Goal: Check status: Check status

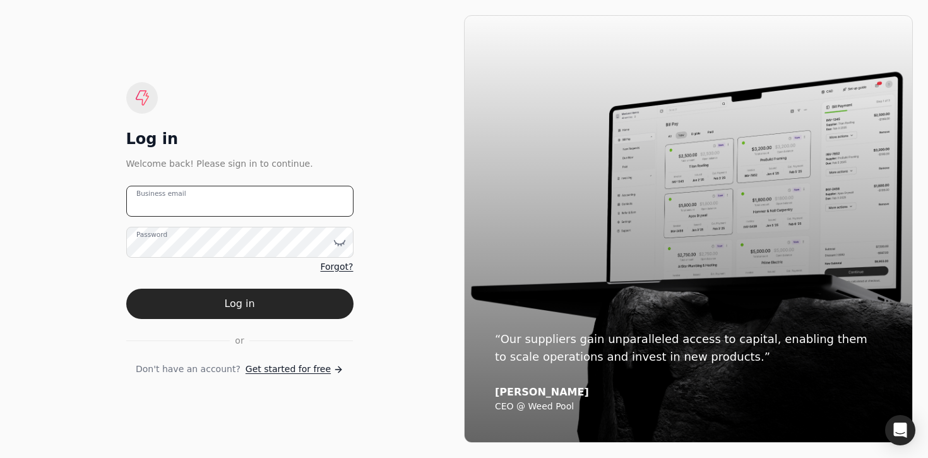
click at [287, 208] on email "Business email" at bounding box center [239, 201] width 227 height 31
type email "[EMAIL_ADDRESS][DOMAIN_NAME]"
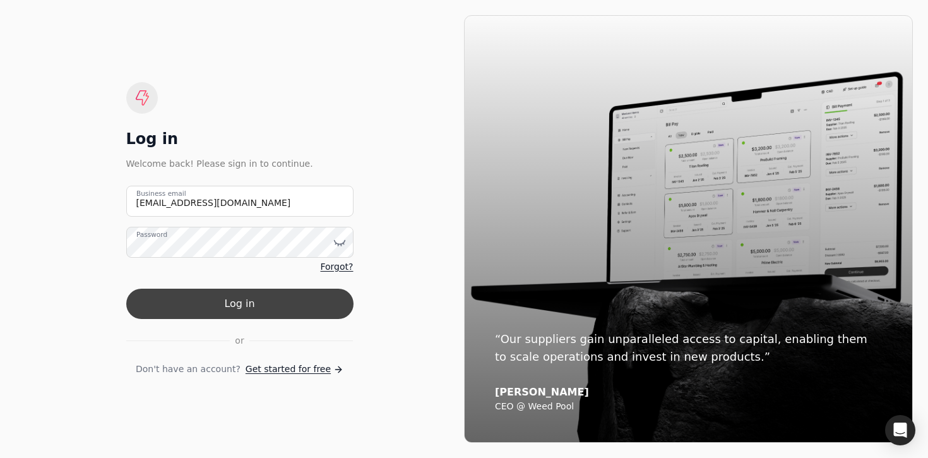
click at [309, 302] on button "Log in" at bounding box center [239, 303] width 227 height 30
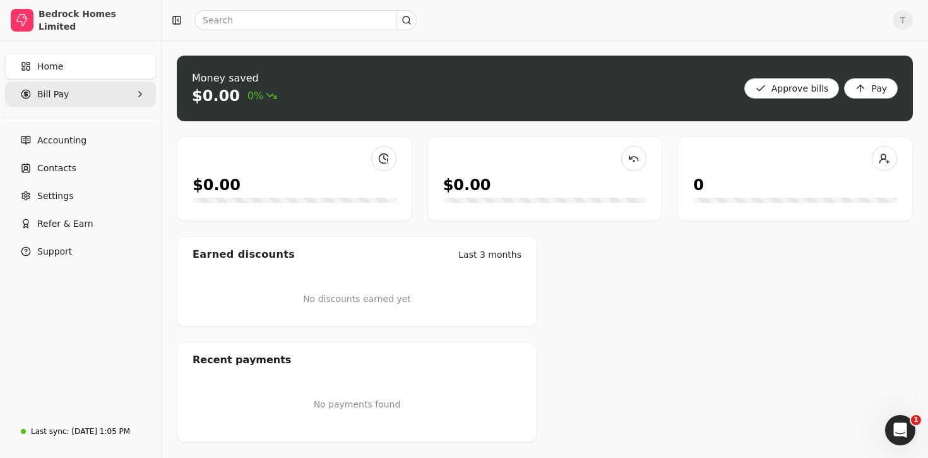
click at [77, 97] on Pay "Bill Pay" at bounding box center [80, 93] width 151 height 25
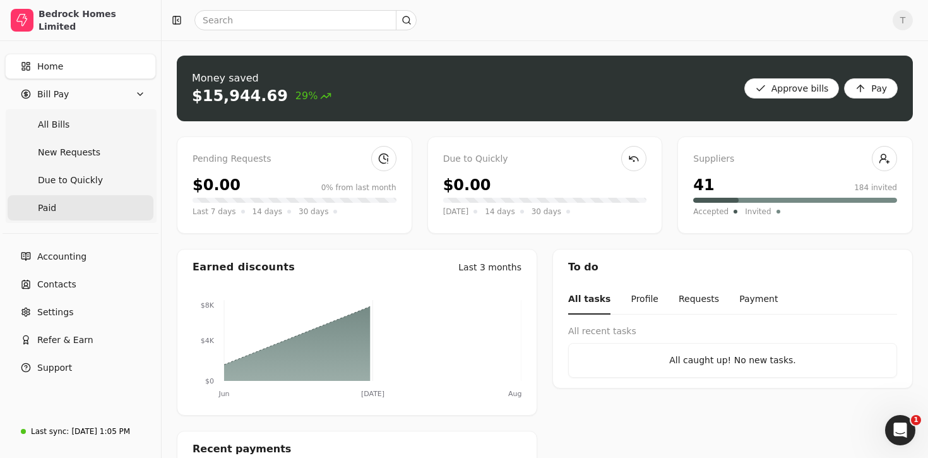
click at [93, 201] on link "Paid" at bounding box center [81, 207] width 146 height 25
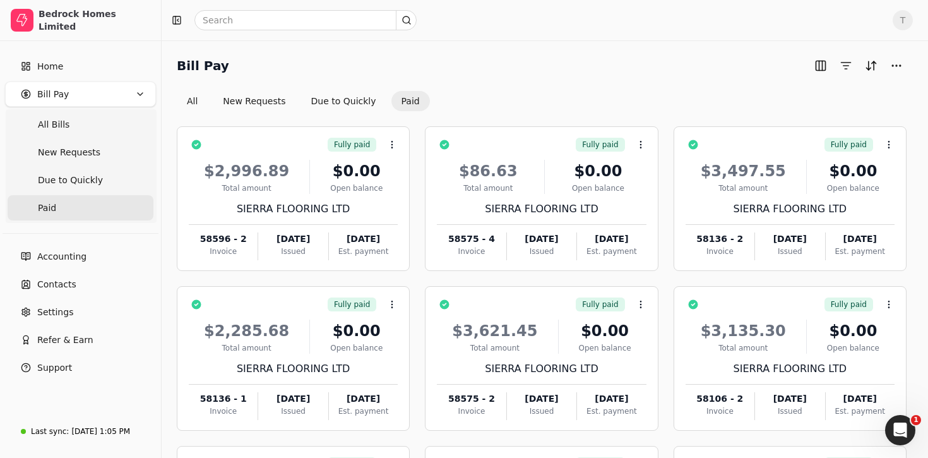
click at [852, 74] on div at bounding box center [859, 66] width 96 height 20
click at [846, 55] on span at bounding box center [845, 52] width 6 height 6
click at [846, 59] on button "button" at bounding box center [846, 66] width 20 height 20
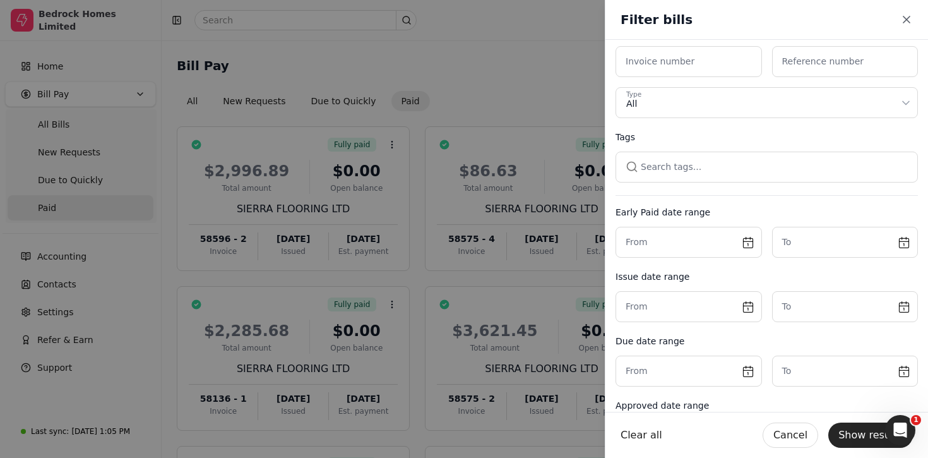
scroll to position [127, 0]
click at [728, 247] on input "text" at bounding box center [688, 241] width 146 height 31
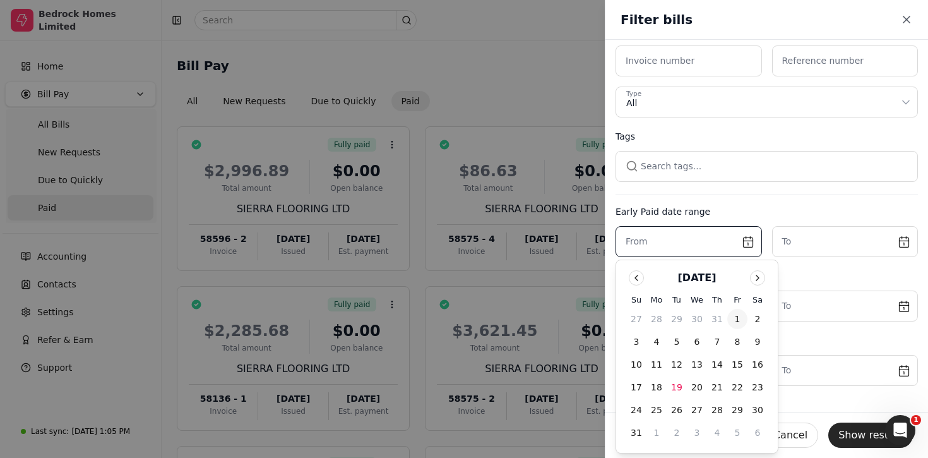
click at [735, 321] on button "1" at bounding box center [737, 319] width 20 height 20
type input "[DATE]"
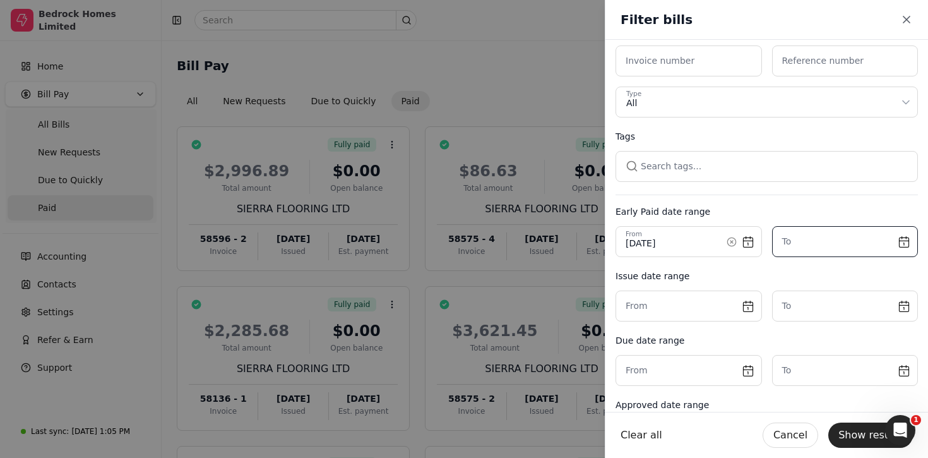
click at [821, 236] on input "text" at bounding box center [845, 241] width 146 height 31
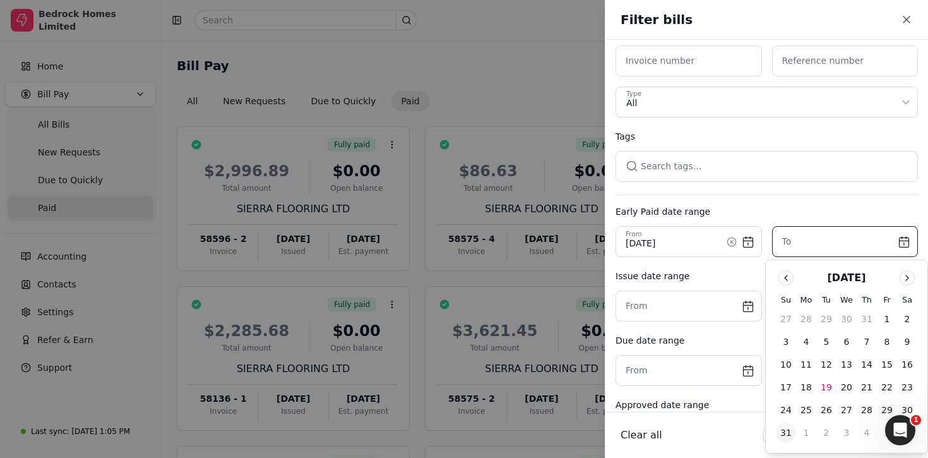
click at [790, 428] on button "31" at bounding box center [786, 432] width 20 height 20
type input "[DATE]"
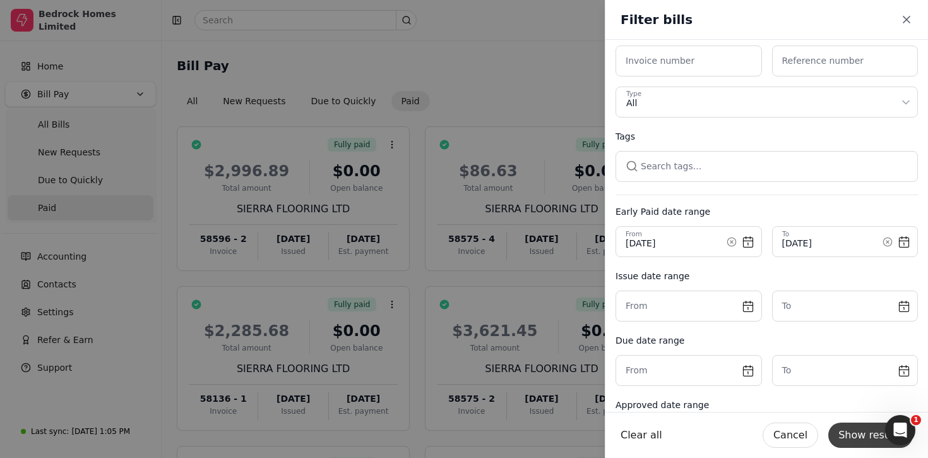
click at [852, 436] on button "Show results" at bounding box center [870, 434] width 85 height 25
